Goal: Information Seeking & Learning: Learn about a topic

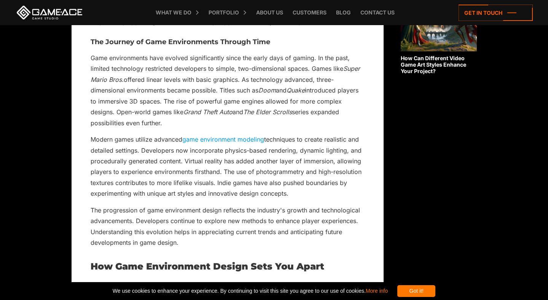
scroll to position [690, 0]
click at [229, 142] on link "game environment modeling" at bounding box center [223, 139] width 82 height 8
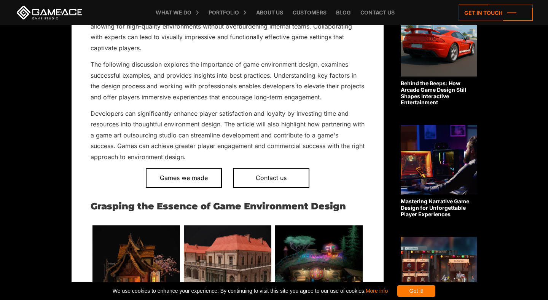
scroll to position [0, 0]
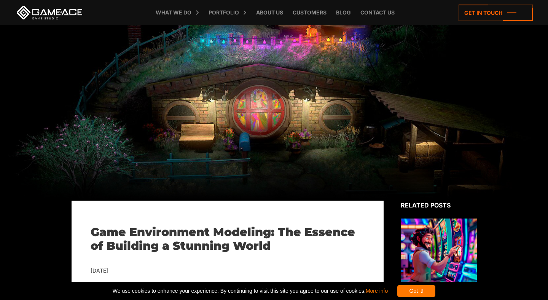
click at [65, 12] on link at bounding box center [49, 13] width 69 height 14
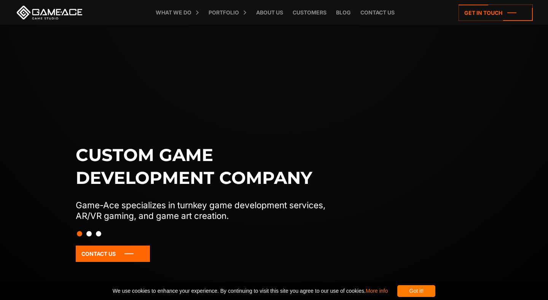
click at [435, 293] on div "Got it!" at bounding box center [416, 291] width 38 height 12
